Goal: Contribute content: Contribute content

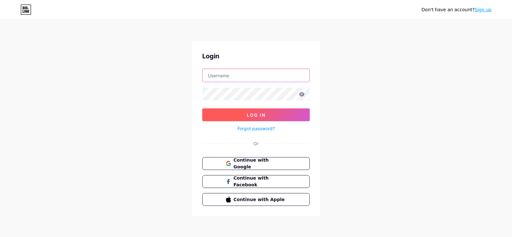
type input "[EMAIL_ADDRESS][DOMAIN_NAME]"
click at [286, 116] on button "Log In" at bounding box center [256, 114] width 108 height 13
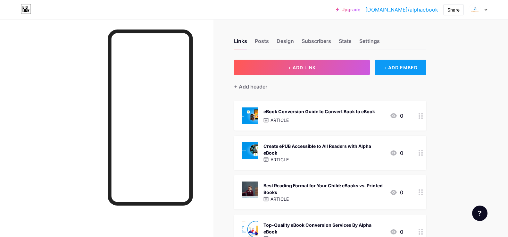
click at [411, 68] on div "+ ADD EMBED" at bounding box center [400, 67] width 51 height 15
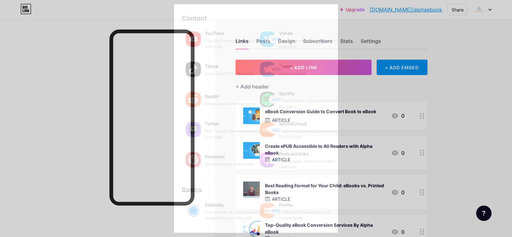
scroll to position [96, 0]
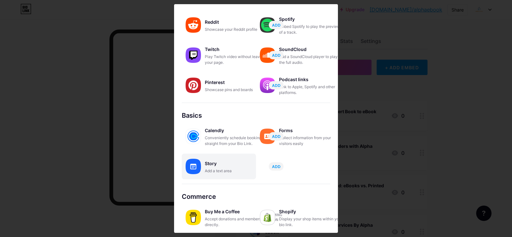
click at [230, 173] on div "Add a text area" at bounding box center [237, 171] width 64 height 6
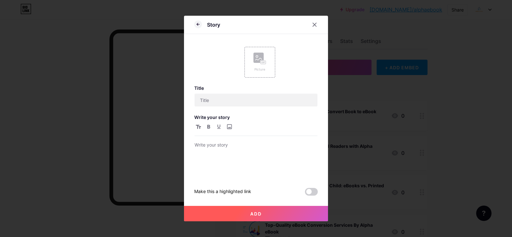
scroll to position [0, 0]
click at [265, 67] on div "Picture" at bounding box center [260, 69] width 13 height 5
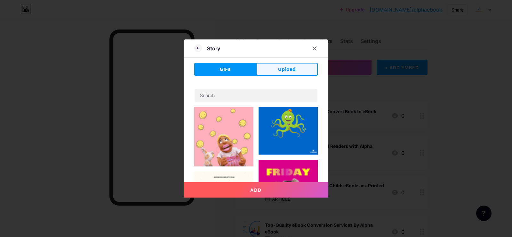
click at [287, 69] on span "Upload" at bounding box center [287, 69] width 18 height 7
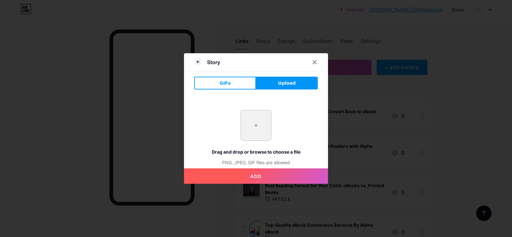
click at [262, 120] on input "file" at bounding box center [256, 125] width 30 height 30
type input "C:\fakepath\imgi_37_Group-1410097735-768x342.jpeg"
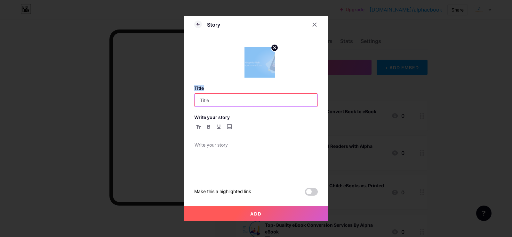
click at [244, 102] on input "text" at bounding box center [256, 100] width 123 height 13
click at [242, 97] on input "text" at bounding box center [256, 100] width 123 height 13
paste input "Graphic-Rich Book Conversion: Steps to a Beautiful eBook"
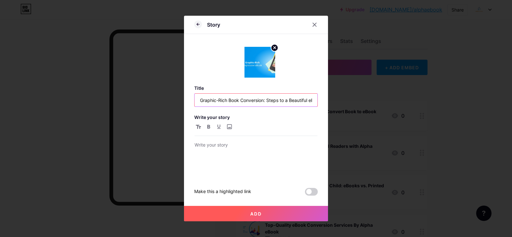
scroll to position [0, 11]
type input "Graphic-Rich Book Conversion: Steps to a Beautiful eBook"
click at [239, 152] on div at bounding box center [256, 159] width 123 height 36
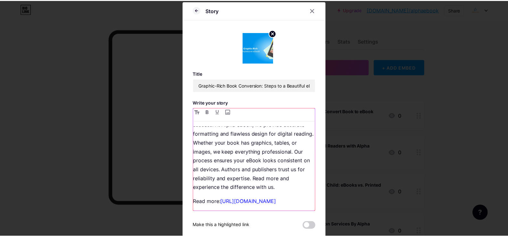
scroll to position [20, 0]
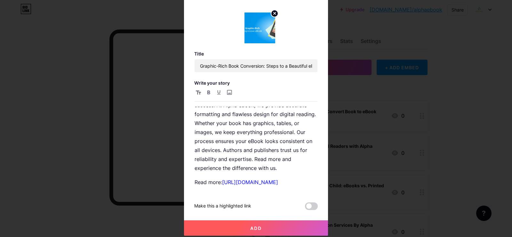
click at [267, 233] on button "Add" at bounding box center [256, 227] width 144 height 15
